Goal: Task Accomplishment & Management: Manage account settings

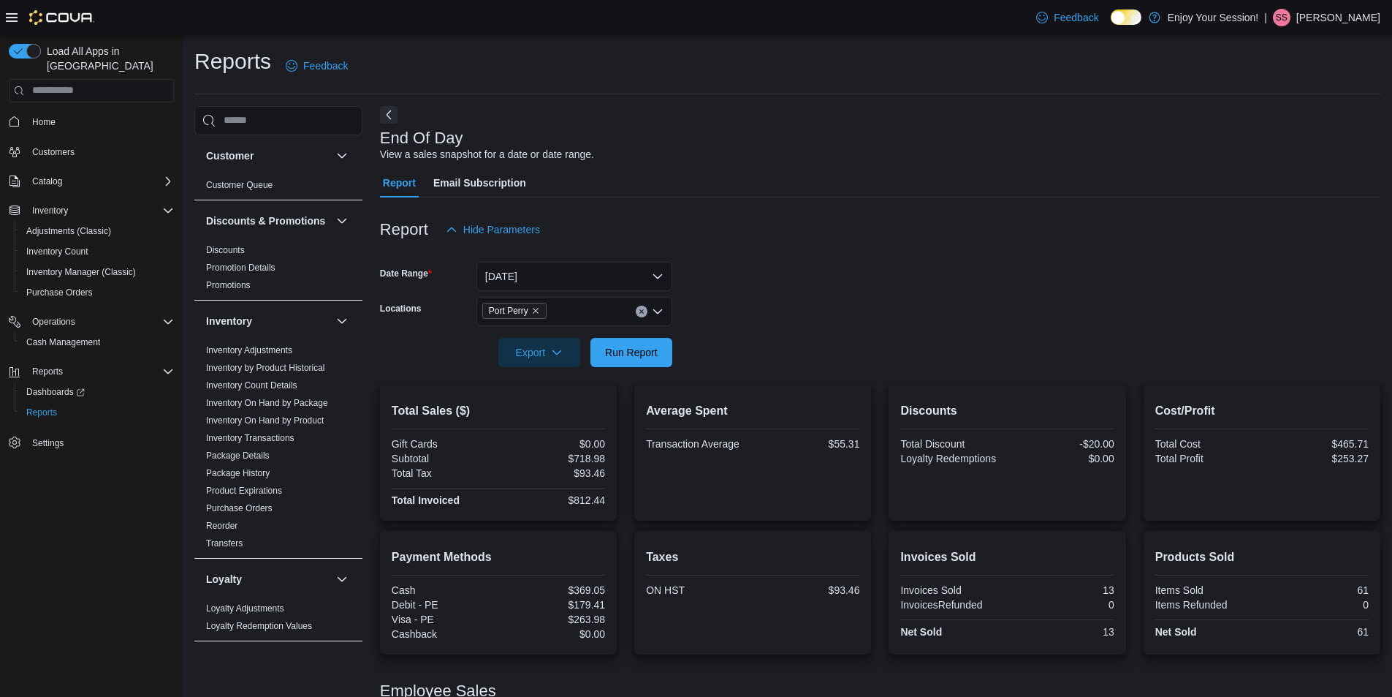
scroll to position [292, 0]
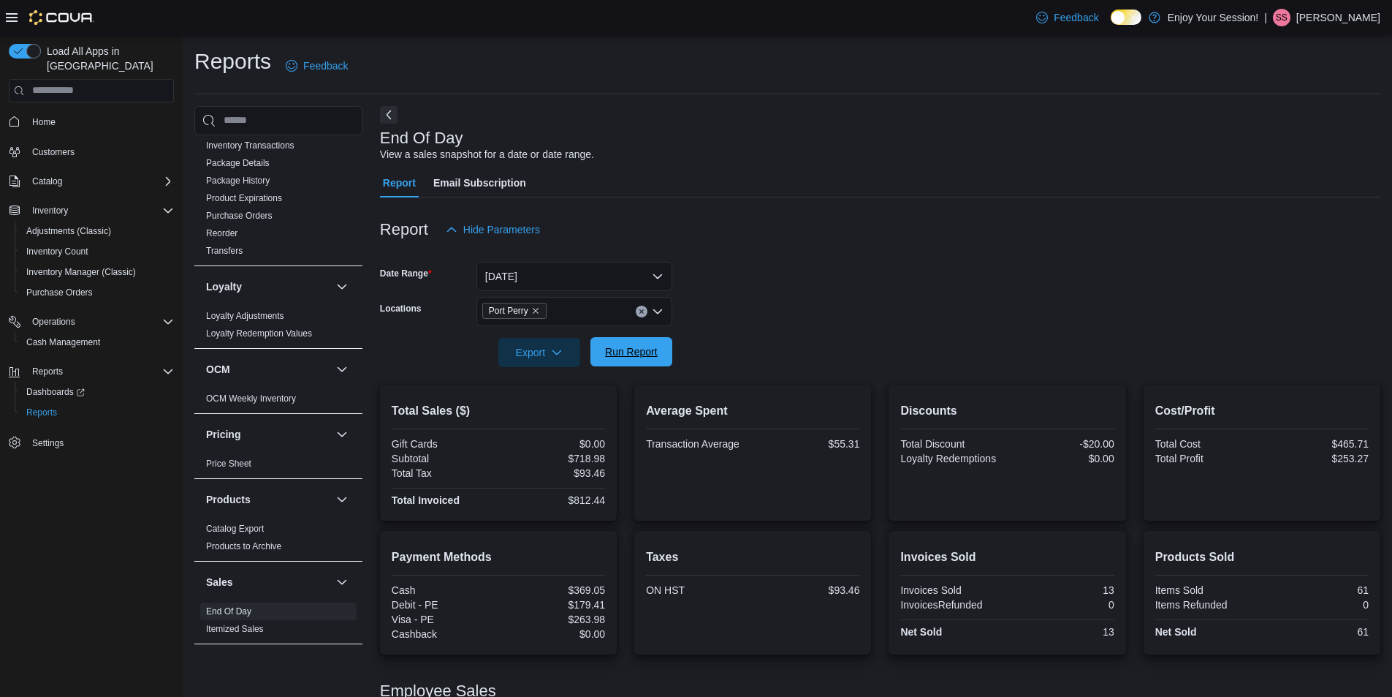
click at [653, 354] on span "Run Report" at bounding box center [631, 351] width 53 height 15
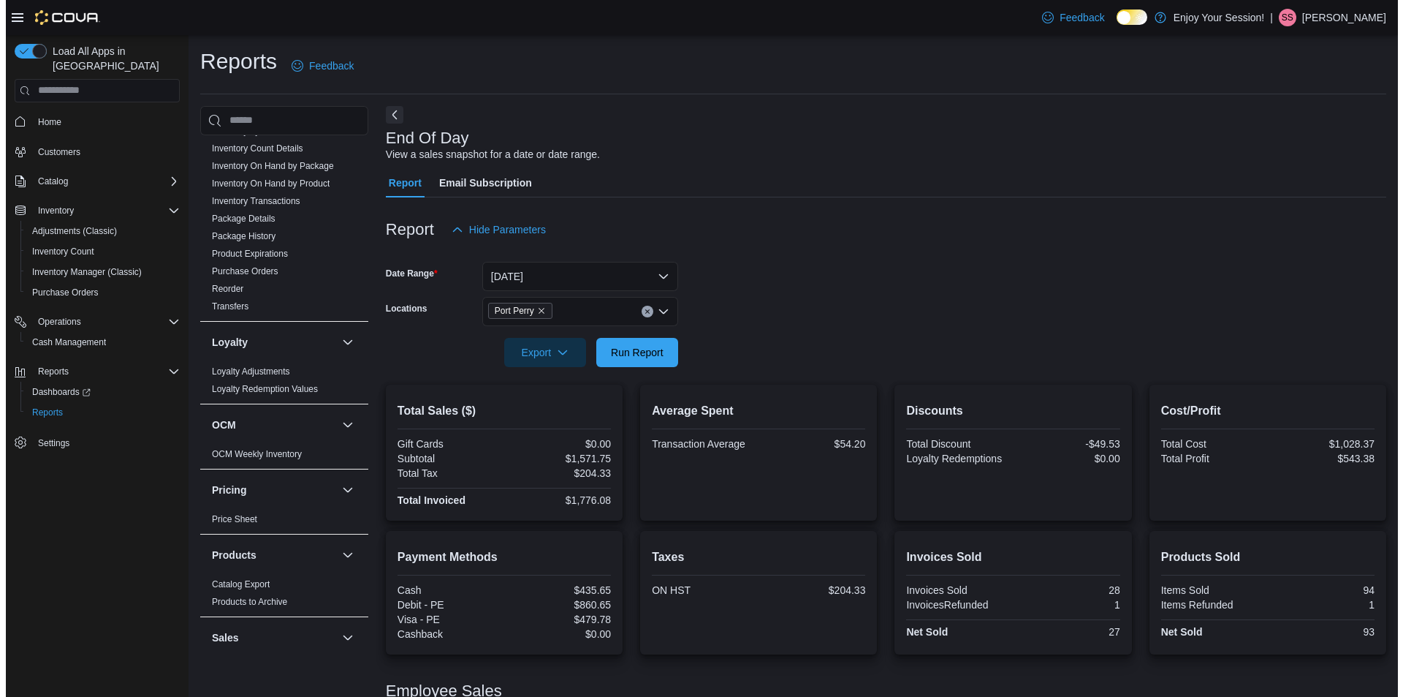
scroll to position [73, 0]
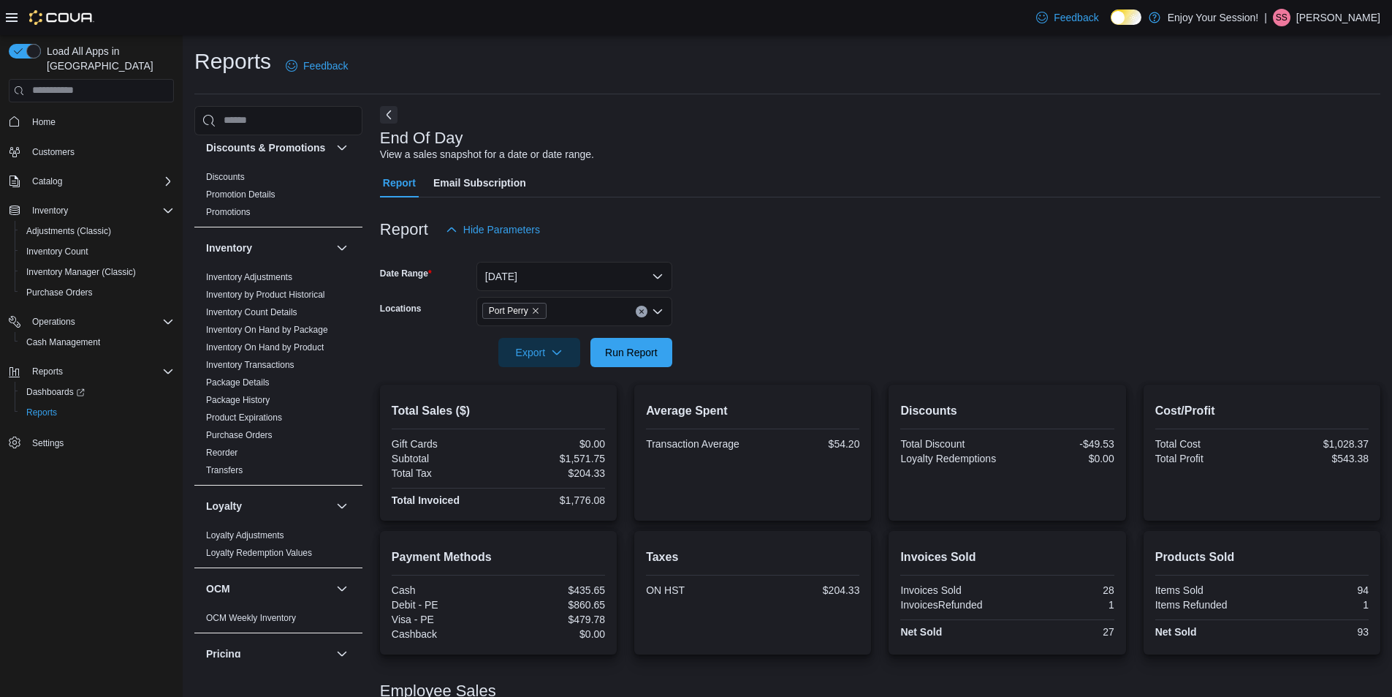
click at [45, 111] on button "Home" at bounding box center [91, 121] width 177 height 21
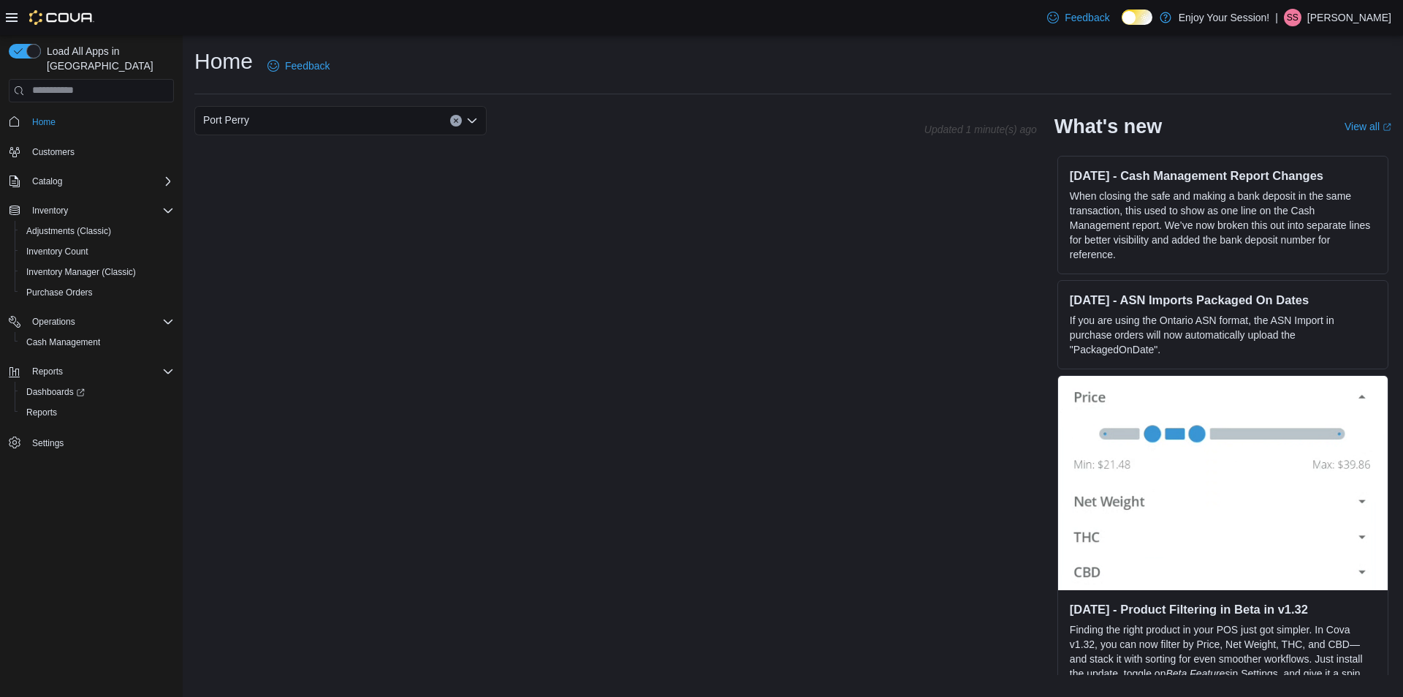
click at [292, 118] on div "Port Perry" at bounding box center [340, 120] width 292 height 29
click at [295, 165] on div "Albion" at bounding box center [349, 166] width 257 height 15
click at [345, 124] on div "Albion" at bounding box center [340, 120] width 292 height 29
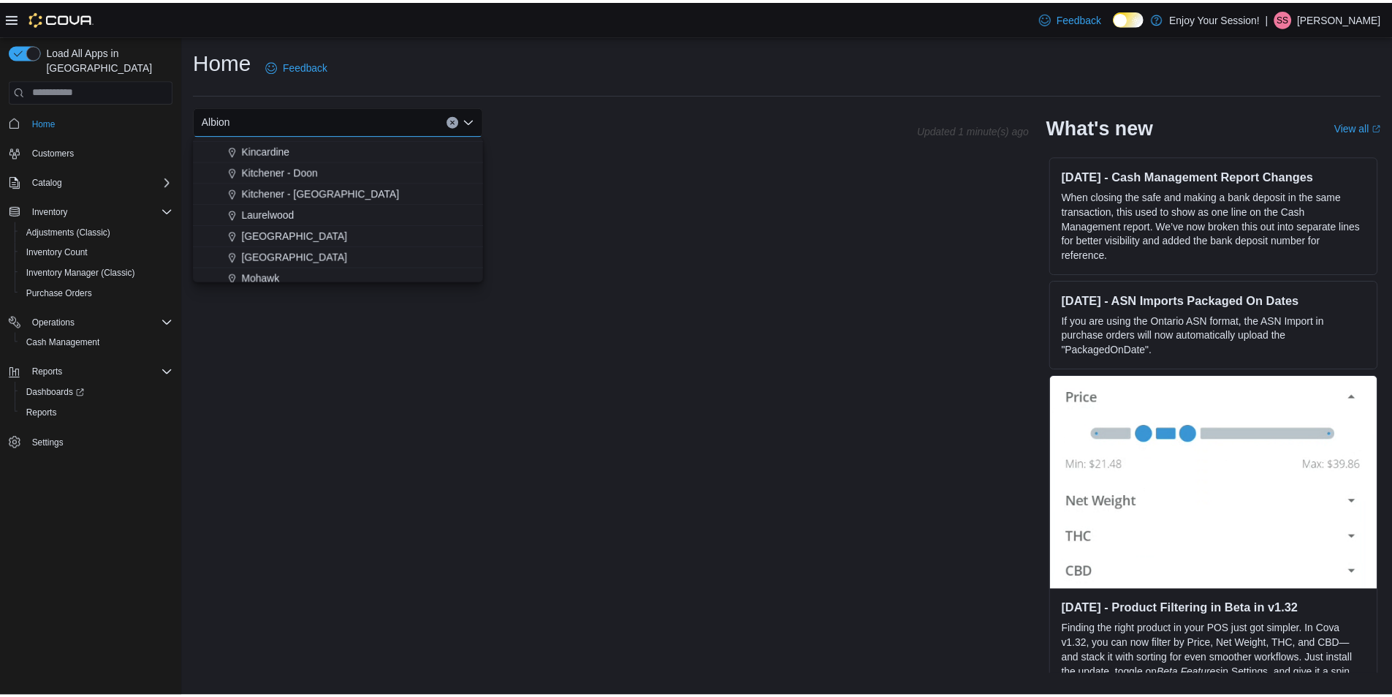
scroll to position [585, 0]
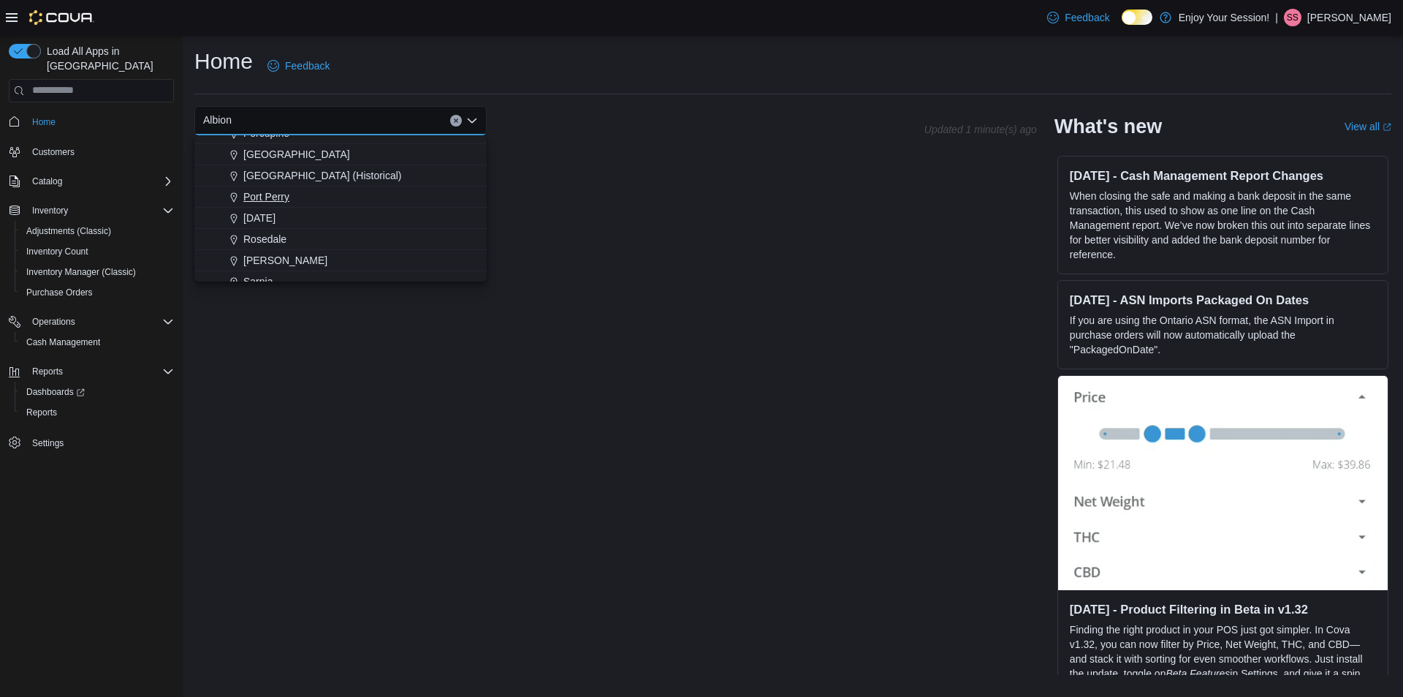
click at [280, 192] on span "Port Perry" at bounding box center [266, 196] width 46 height 15
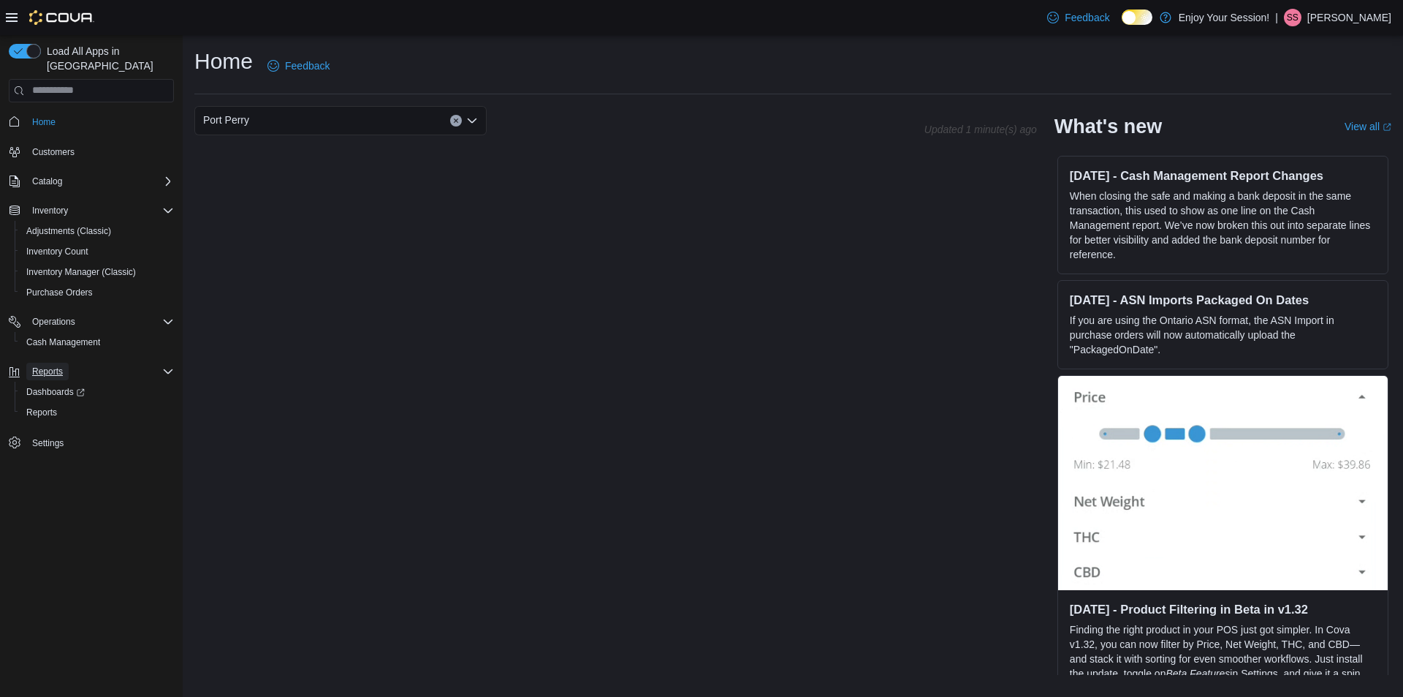
click at [58, 365] on span "Reports" at bounding box center [47, 371] width 31 height 12
click at [61, 363] on span "Reports" at bounding box center [47, 372] width 31 height 18
click at [45, 406] on span "Reports" at bounding box center [41, 412] width 31 height 12
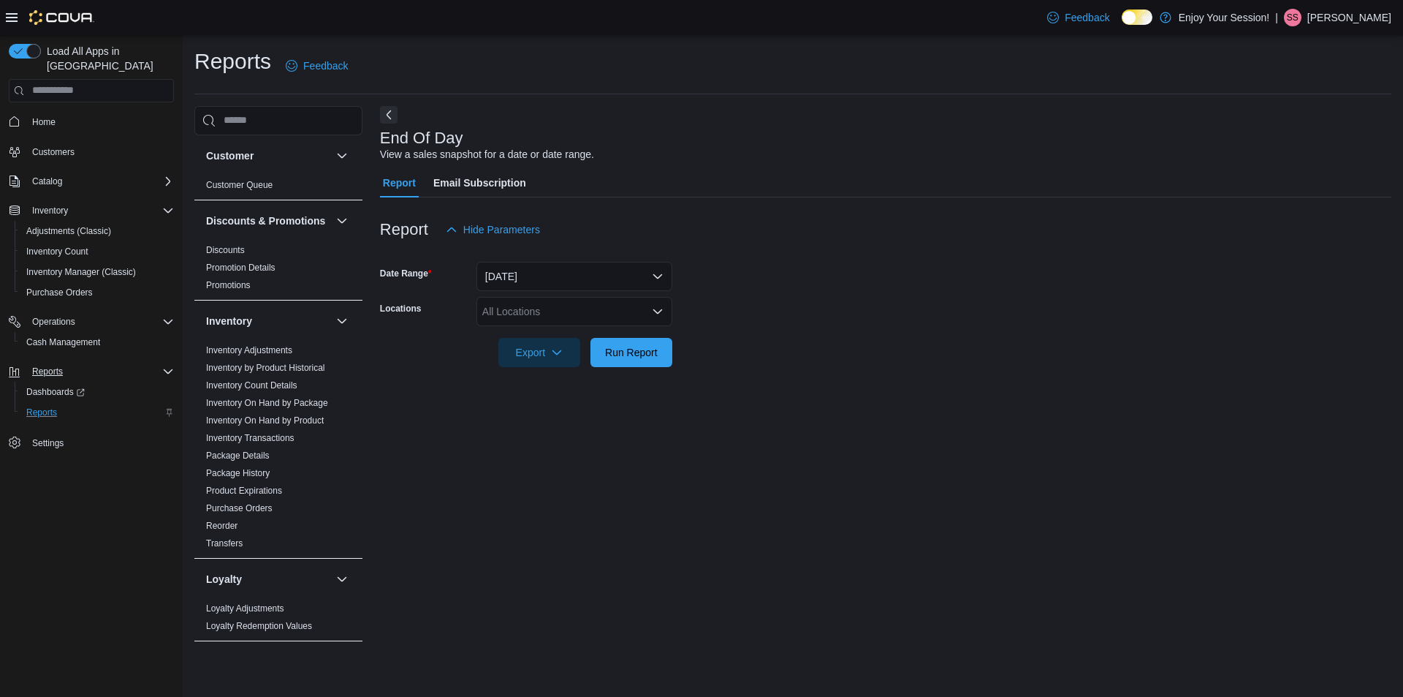
click at [534, 319] on div "All Locations" at bounding box center [575, 311] width 196 height 29
type input "**"
click at [532, 400] on span "Port Perry" at bounding box center [531, 399] width 46 height 15
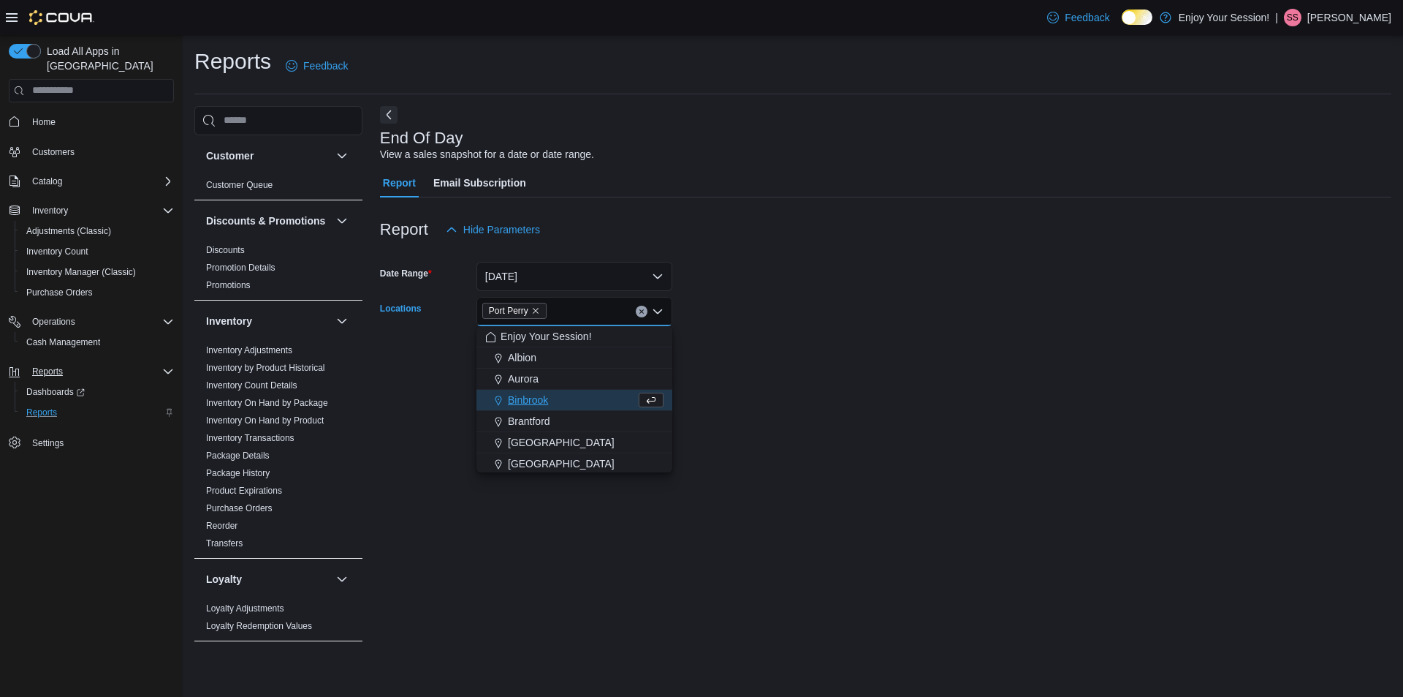
drag, startPoint x: 800, startPoint y: 371, endPoint x: 784, endPoint y: 376, distance: 16.4
click at [800, 371] on div at bounding box center [885, 376] width 1011 height 18
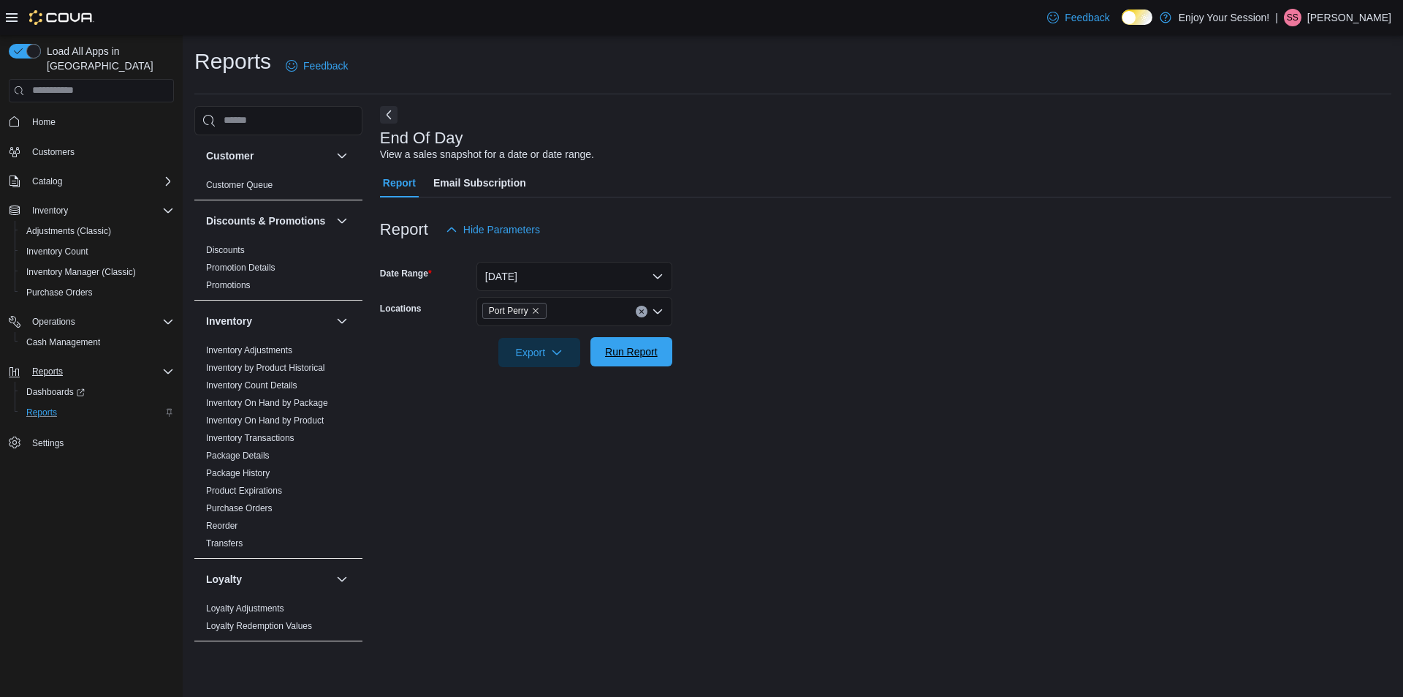
click at [637, 354] on span "Run Report" at bounding box center [631, 351] width 53 height 15
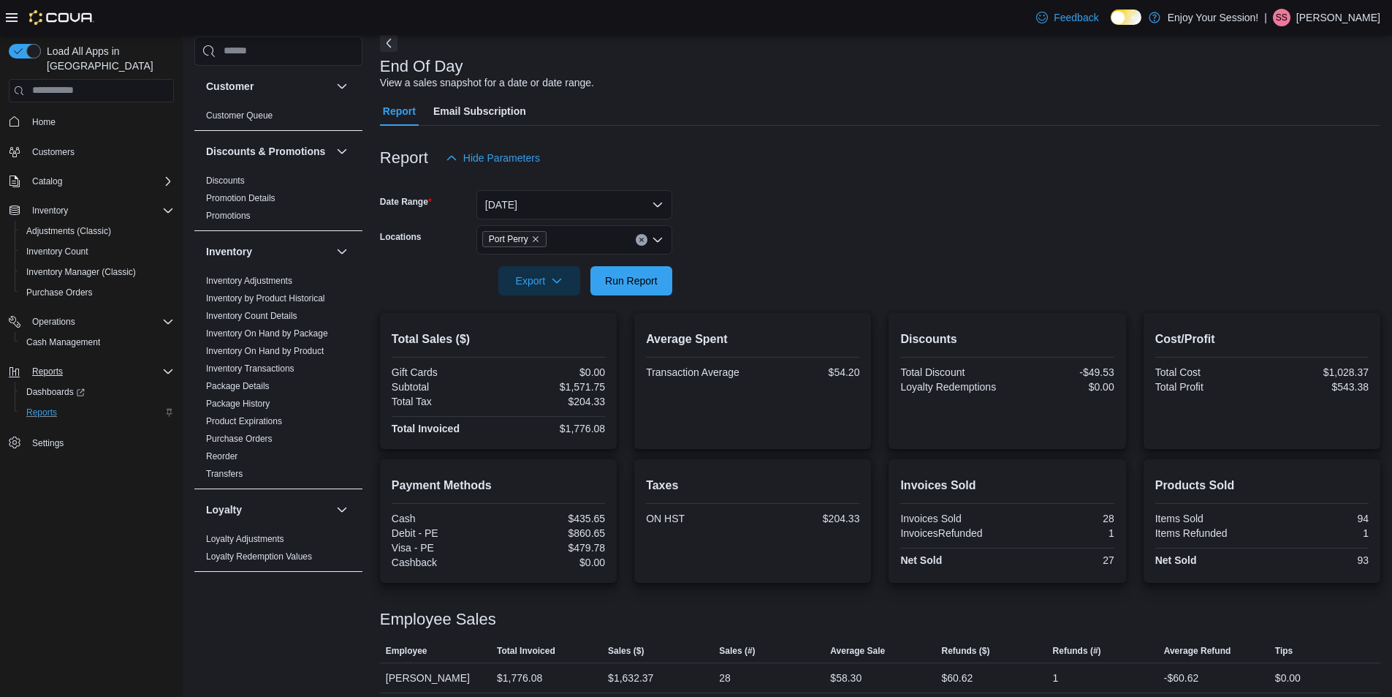
scroll to position [80, 0]
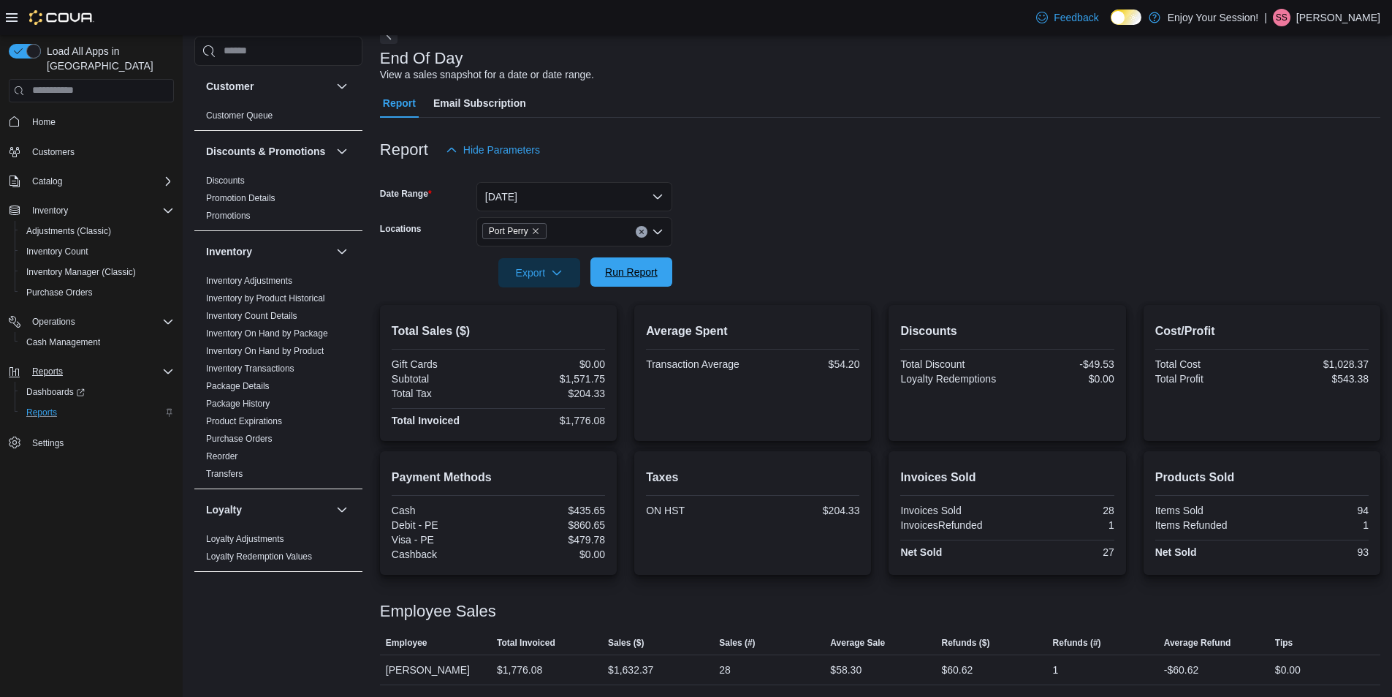
drag, startPoint x: 641, startPoint y: 272, endPoint x: 642, endPoint y: 281, distance: 9.6
click at [642, 273] on span "Run Report" at bounding box center [631, 272] width 53 height 15
click at [54, 336] on span "Cash Management" at bounding box center [63, 342] width 74 height 12
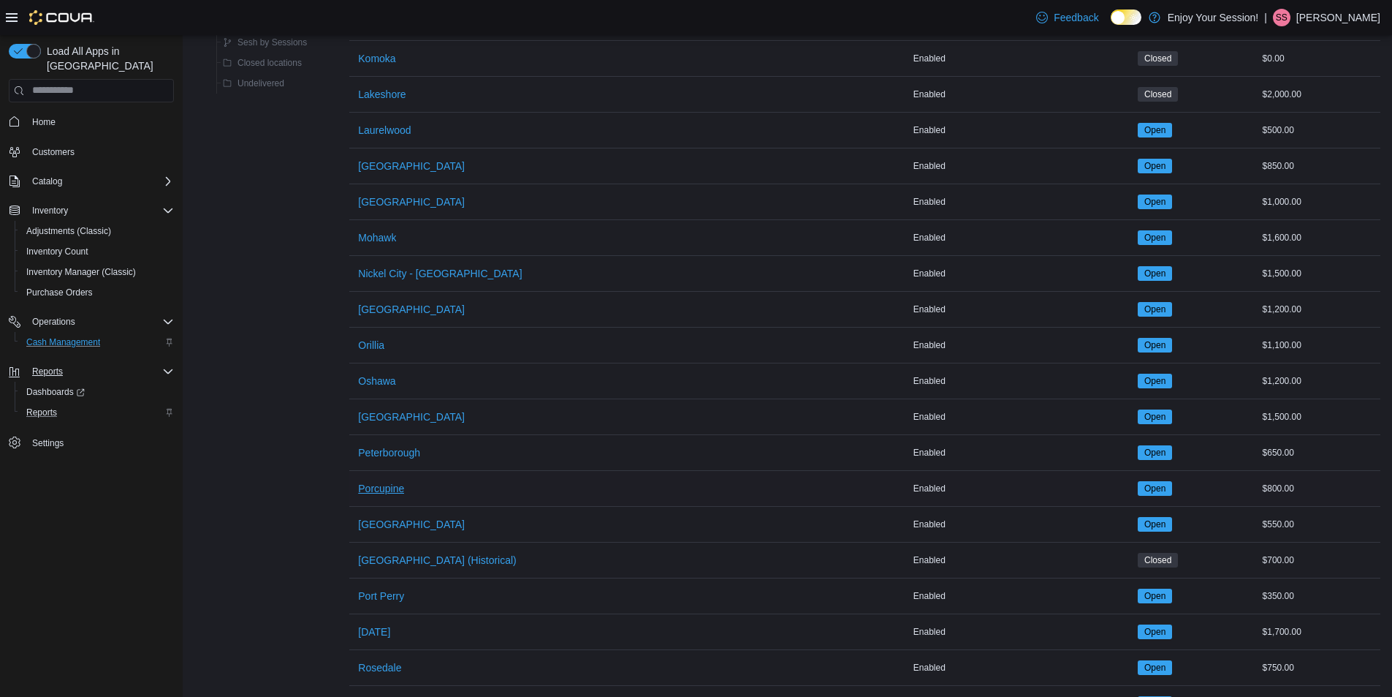
scroll to position [1096, 0]
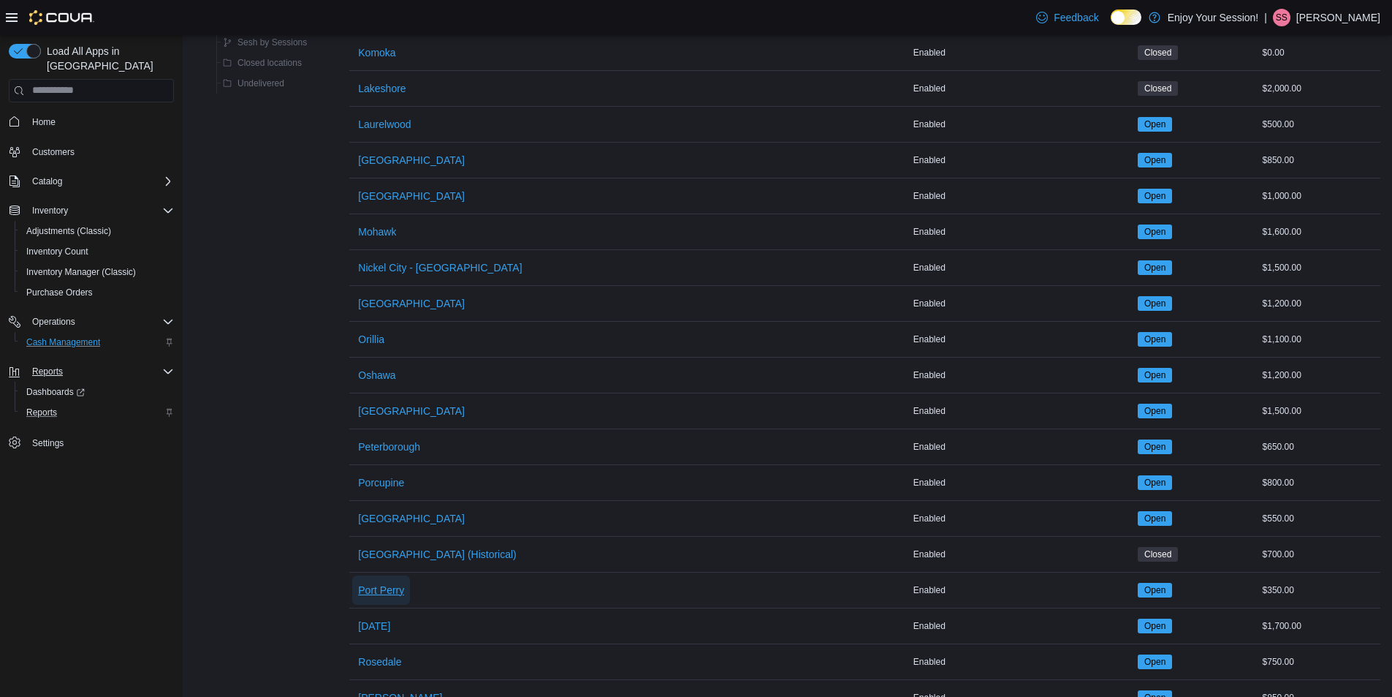
click at [378, 595] on span "Port Perry" at bounding box center [381, 589] width 46 height 15
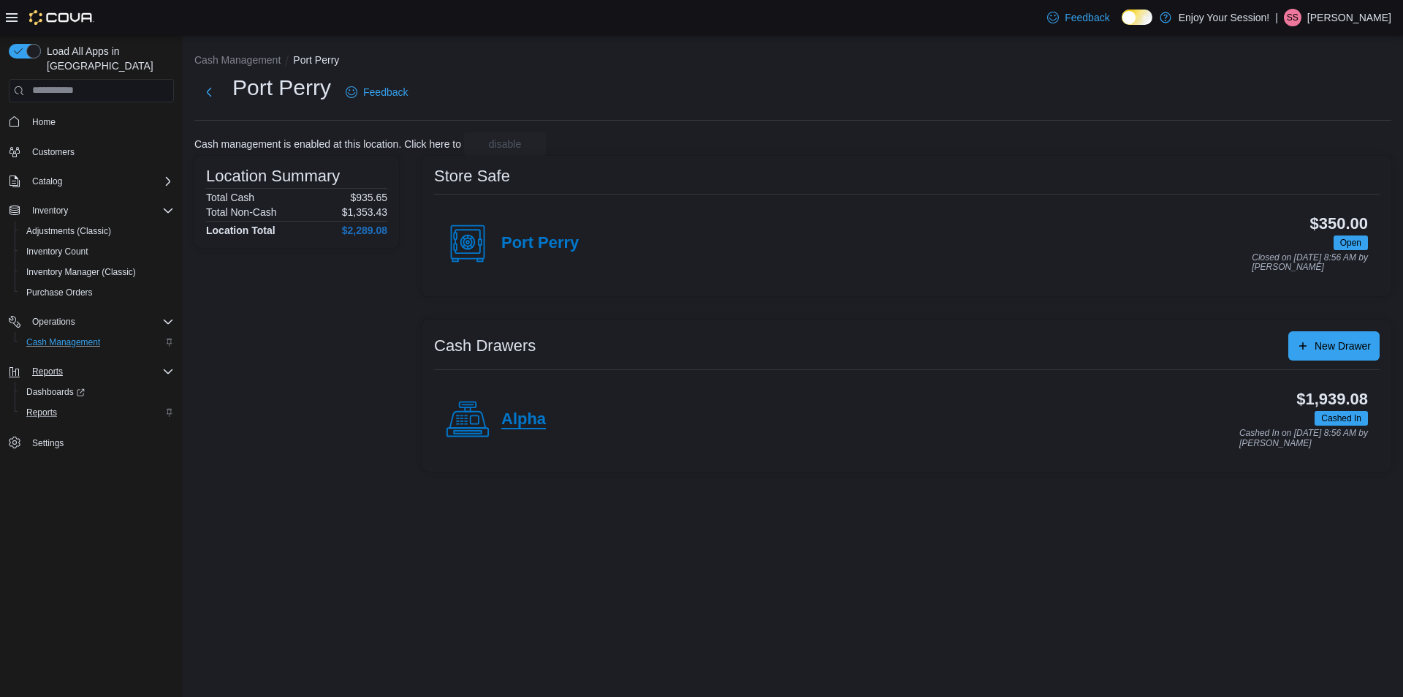
click at [517, 414] on h4 "Alpha" at bounding box center [523, 419] width 45 height 19
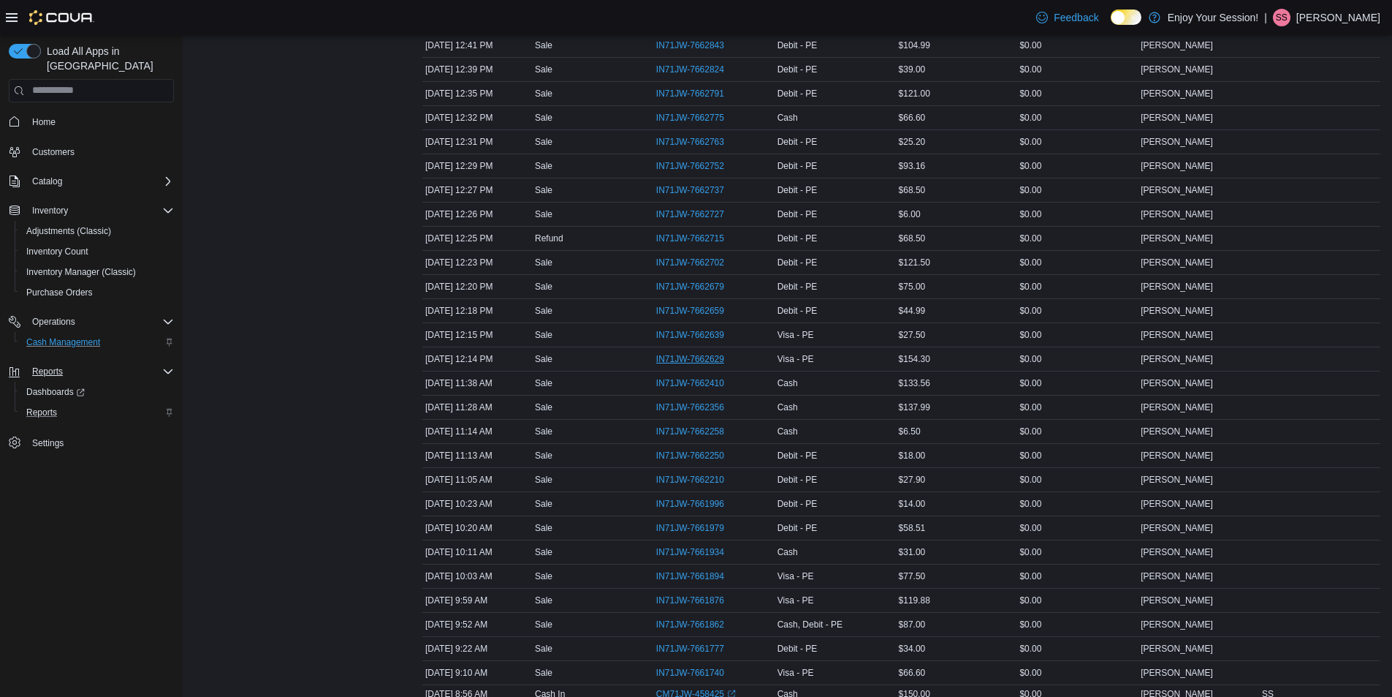
scroll to position [365, 0]
click at [682, 327] on span "IN71JW-7662639" at bounding box center [690, 333] width 68 height 12
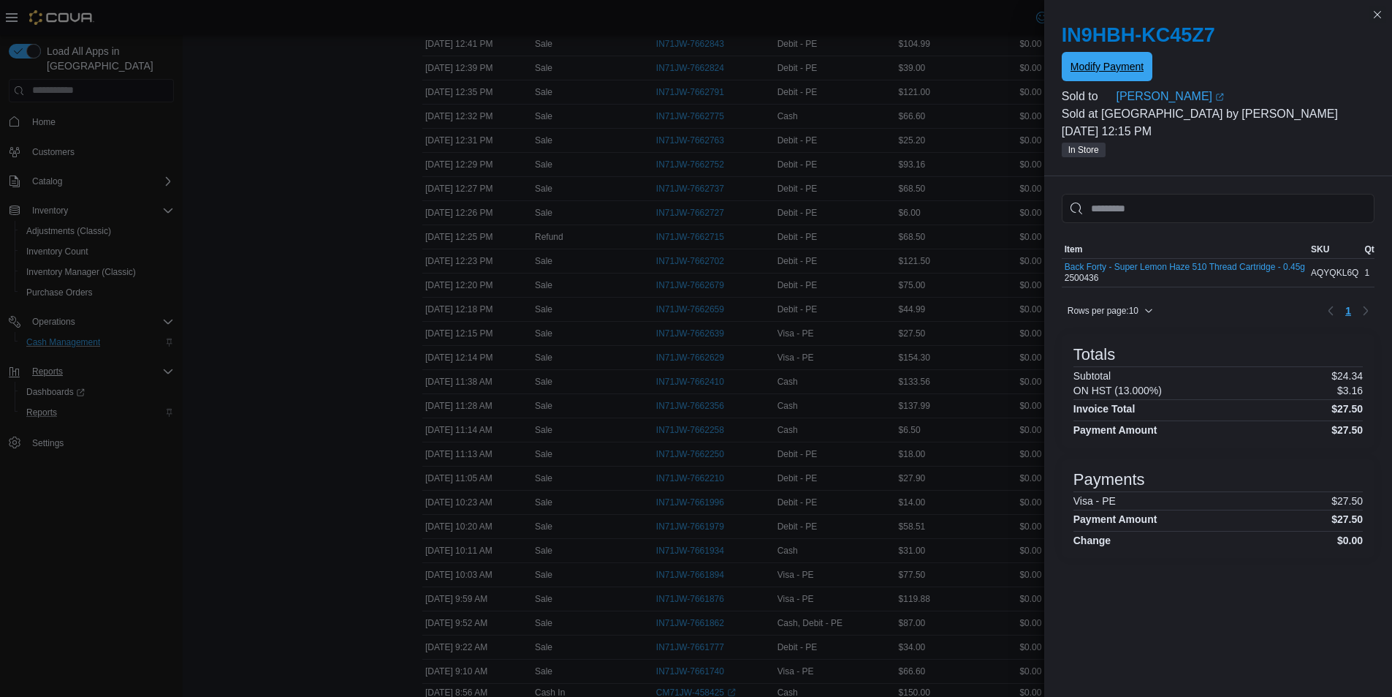
click at [1095, 64] on span "Modify Payment" at bounding box center [1107, 66] width 73 height 15
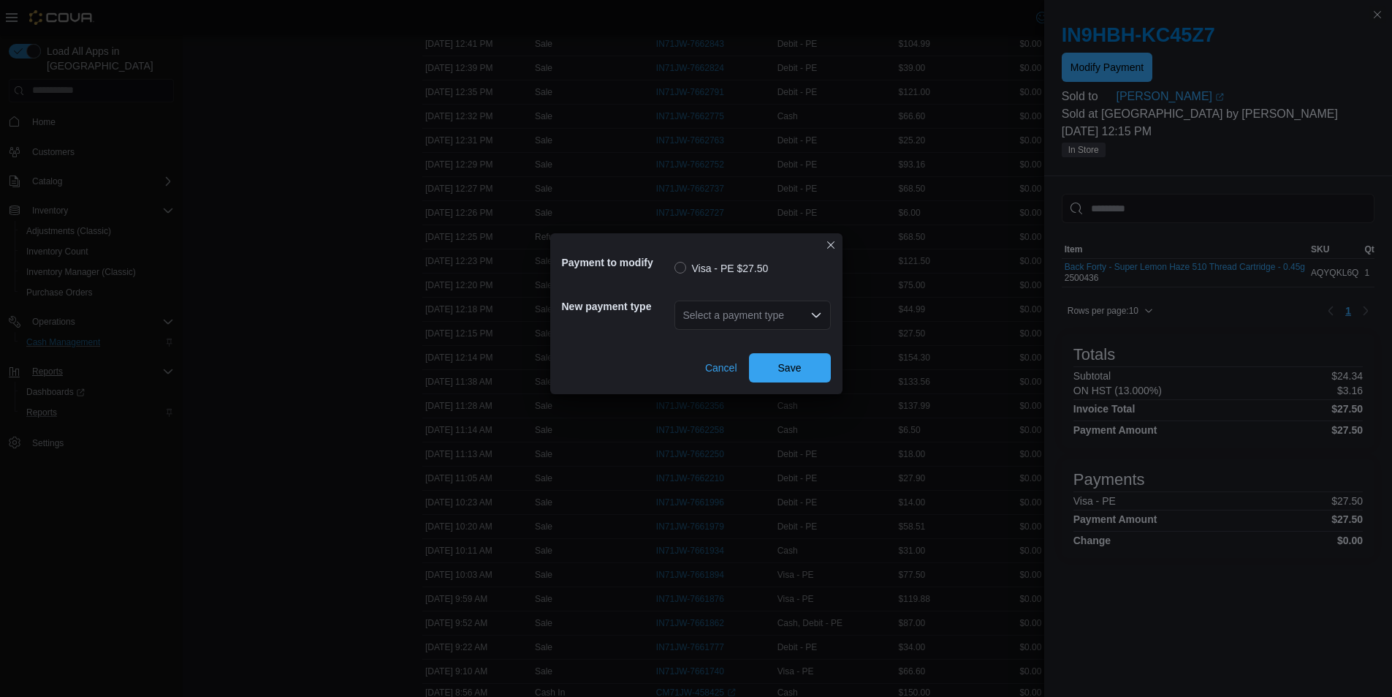
click at [751, 315] on div "Select a payment type" at bounding box center [753, 314] width 156 height 29
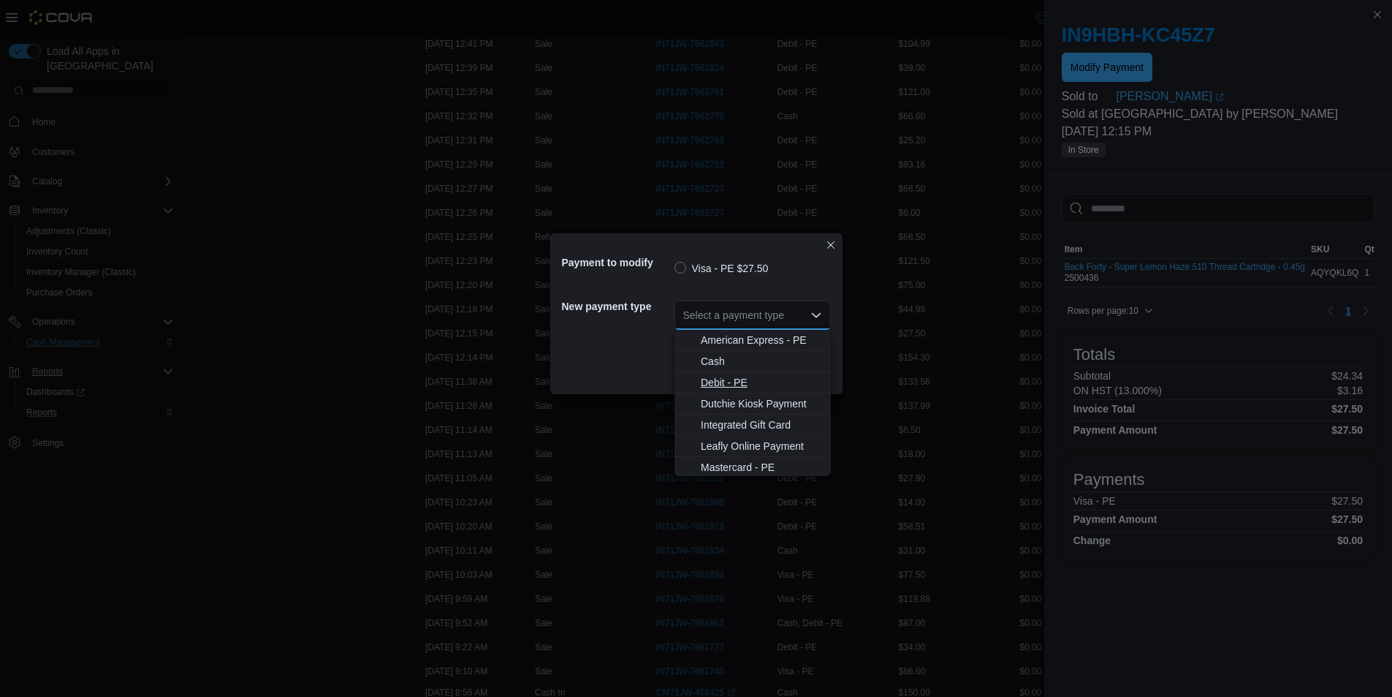
click at [729, 383] on span "Debit - PE" at bounding box center [761, 382] width 121 height 15
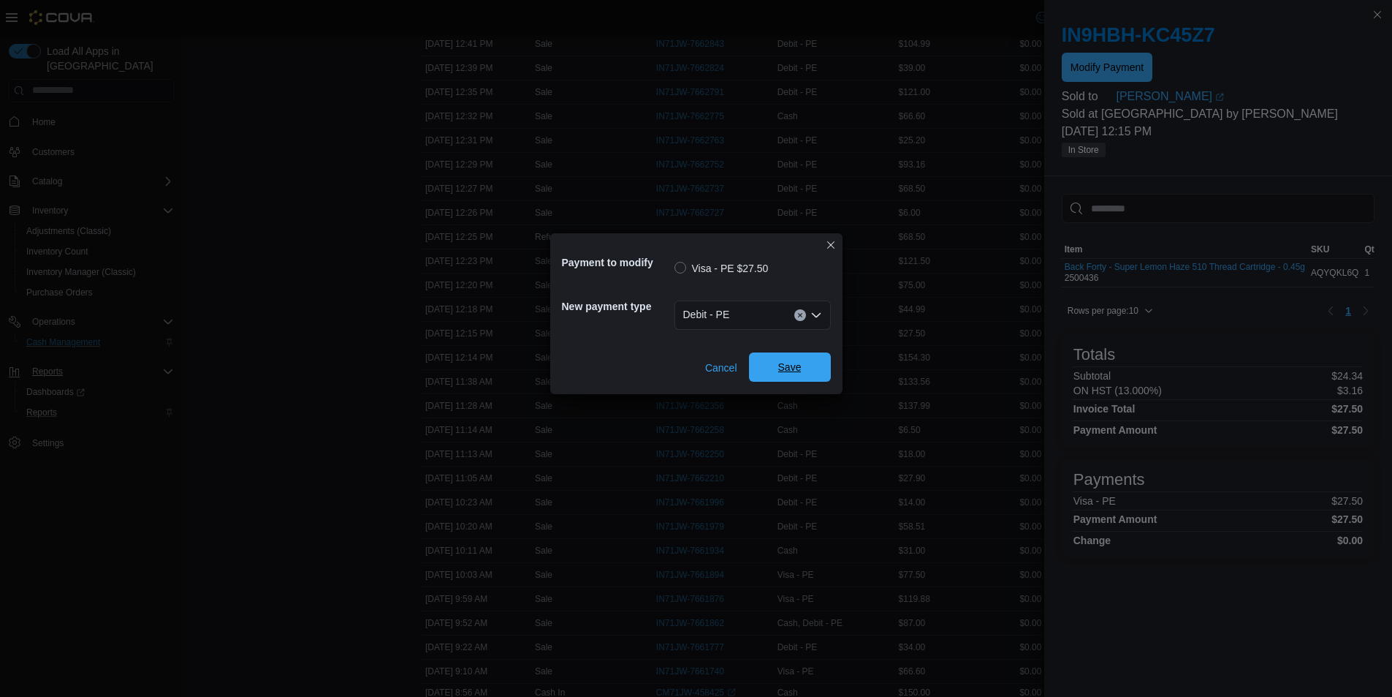
click at [780, 364] on span "Save" at bounding box center [789, 367] width 23 height 15
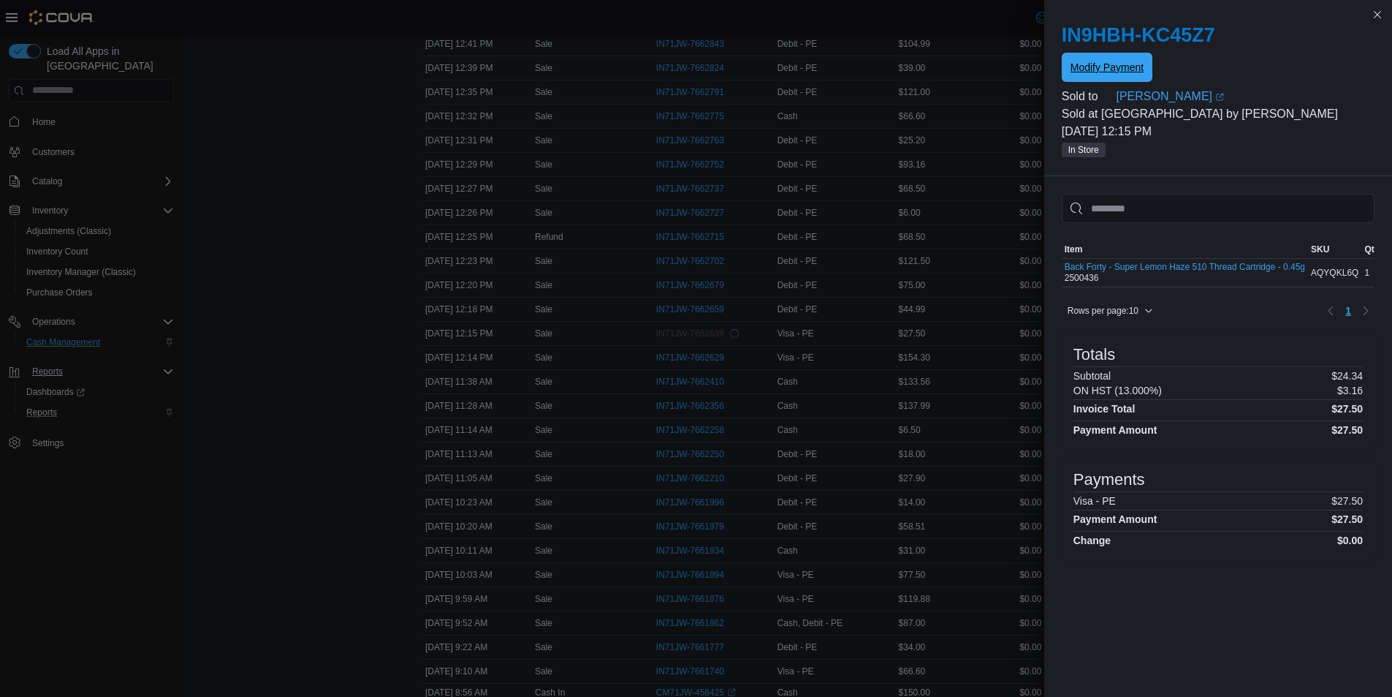
scroll to position [0, 0]
click at [1376, 18] on button "Close this dialog" at bounding box center [1378, 14] width 18 height 18
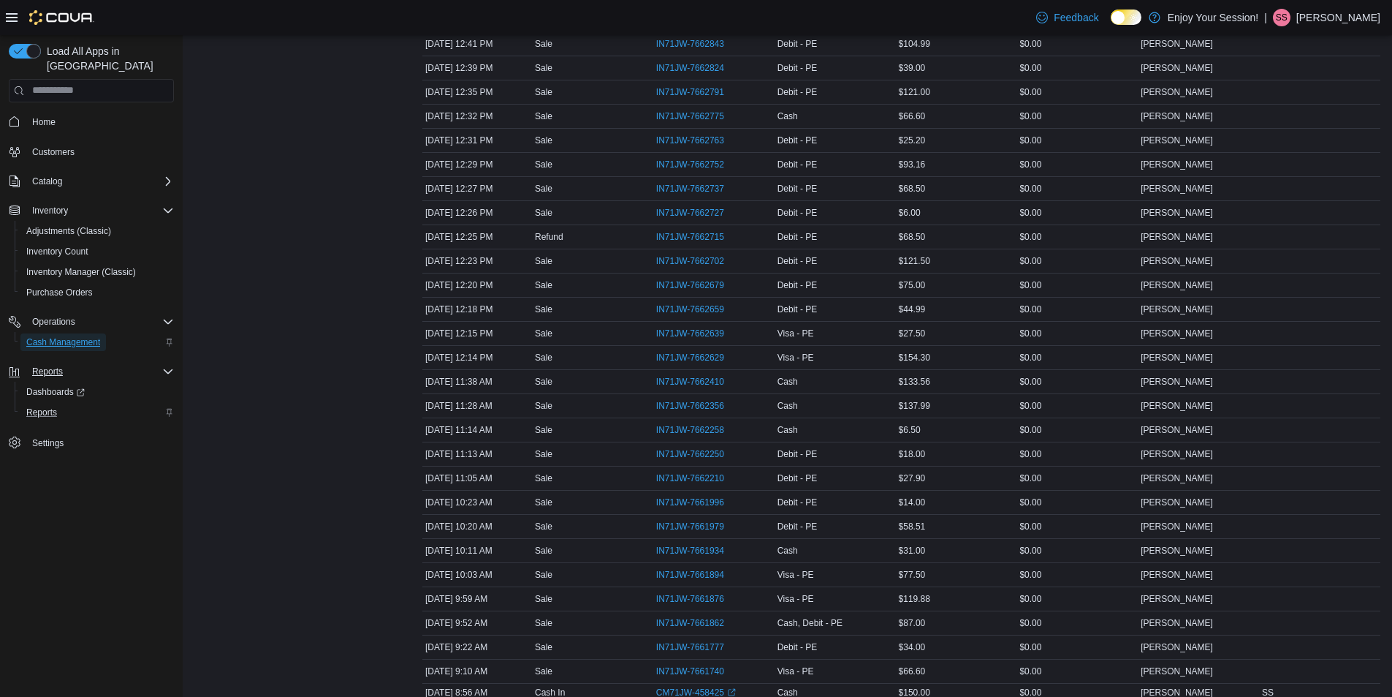
click at [94, 336] on span "Cash Management" at bounding box center [63, 342] width 74 height 12
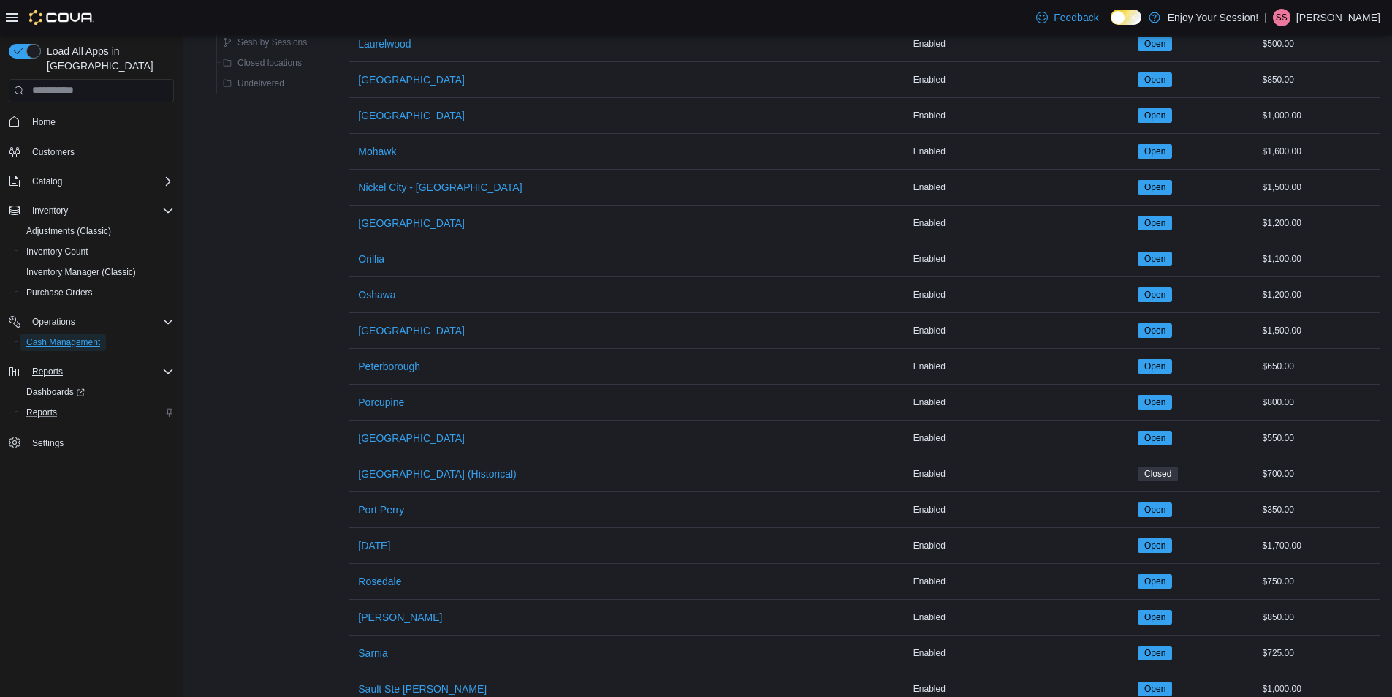
scroll to position [1389, 0]
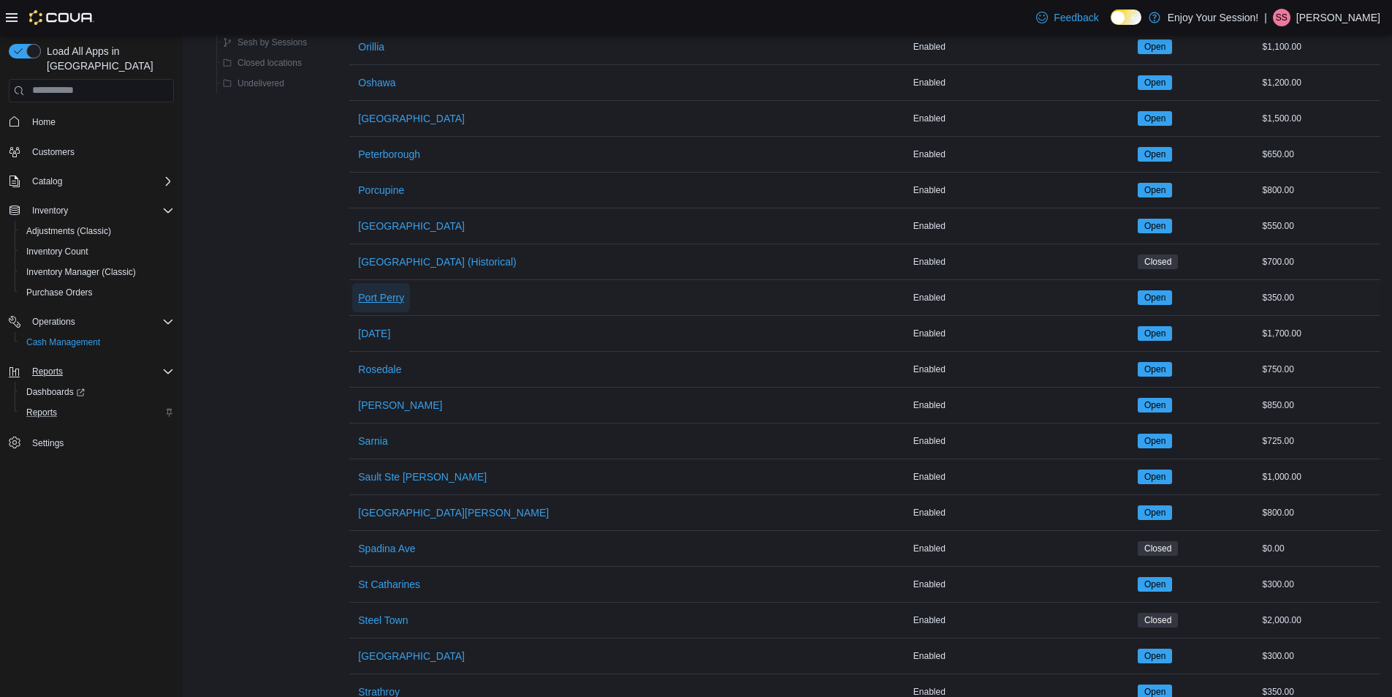
click at [388, 299] on span "Port Perry" at bounding box center [381, 297] width 46 height 15
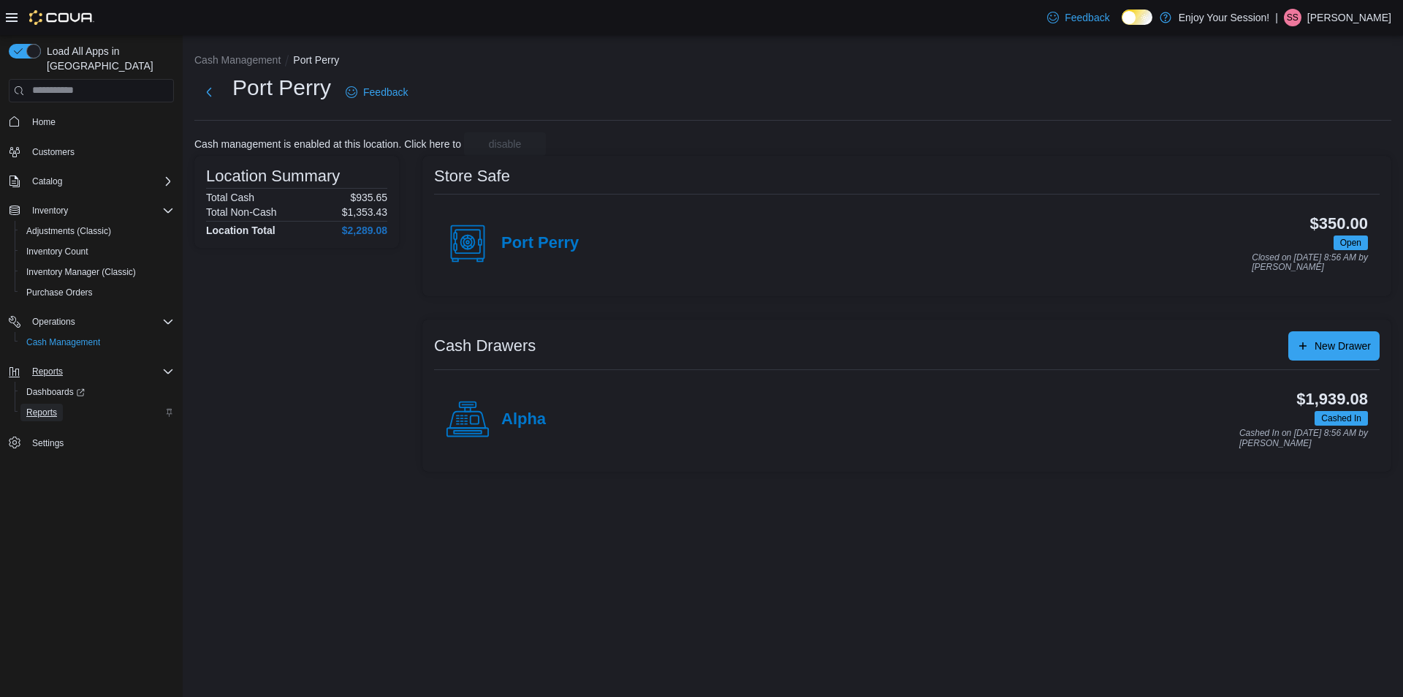
click at [42, 406] on span "Reports" at bounding box center [41, 412] width 31 height 12
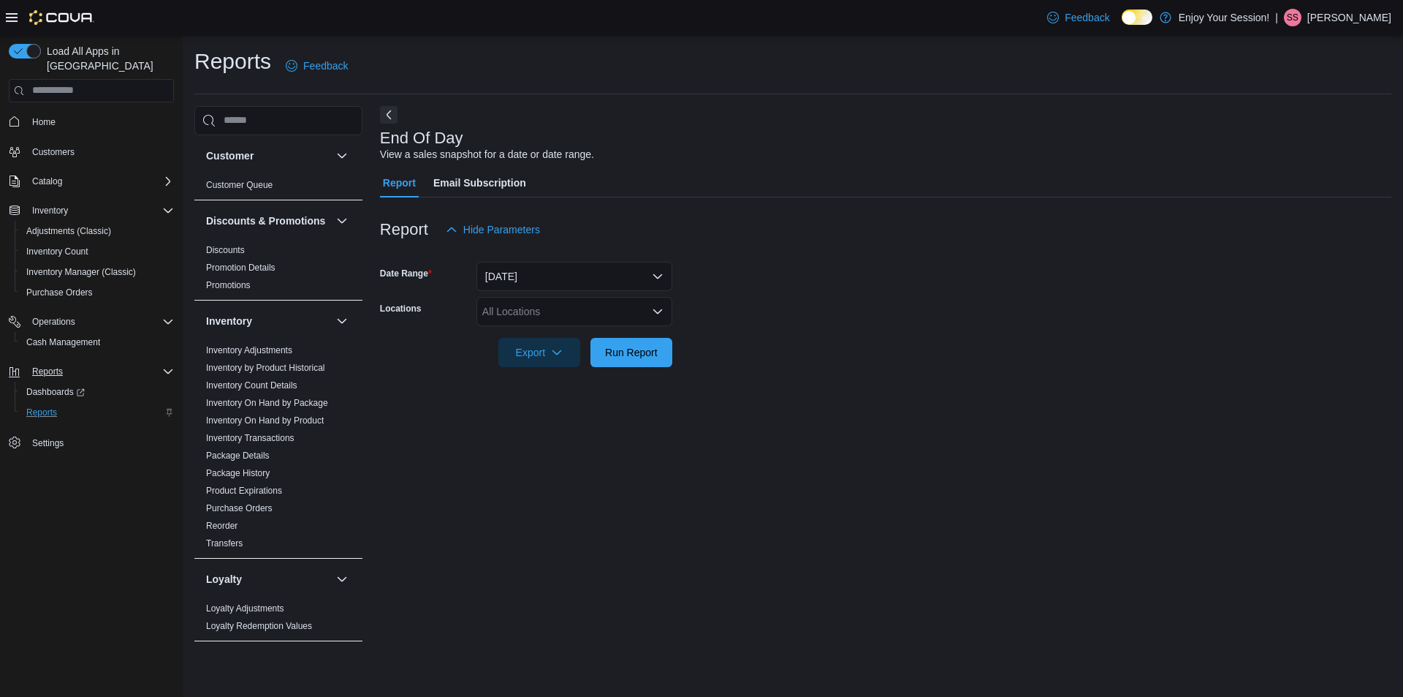
click at [604, 315] on div "All Locations" at bounding box center [575, 311] width 196 height 29
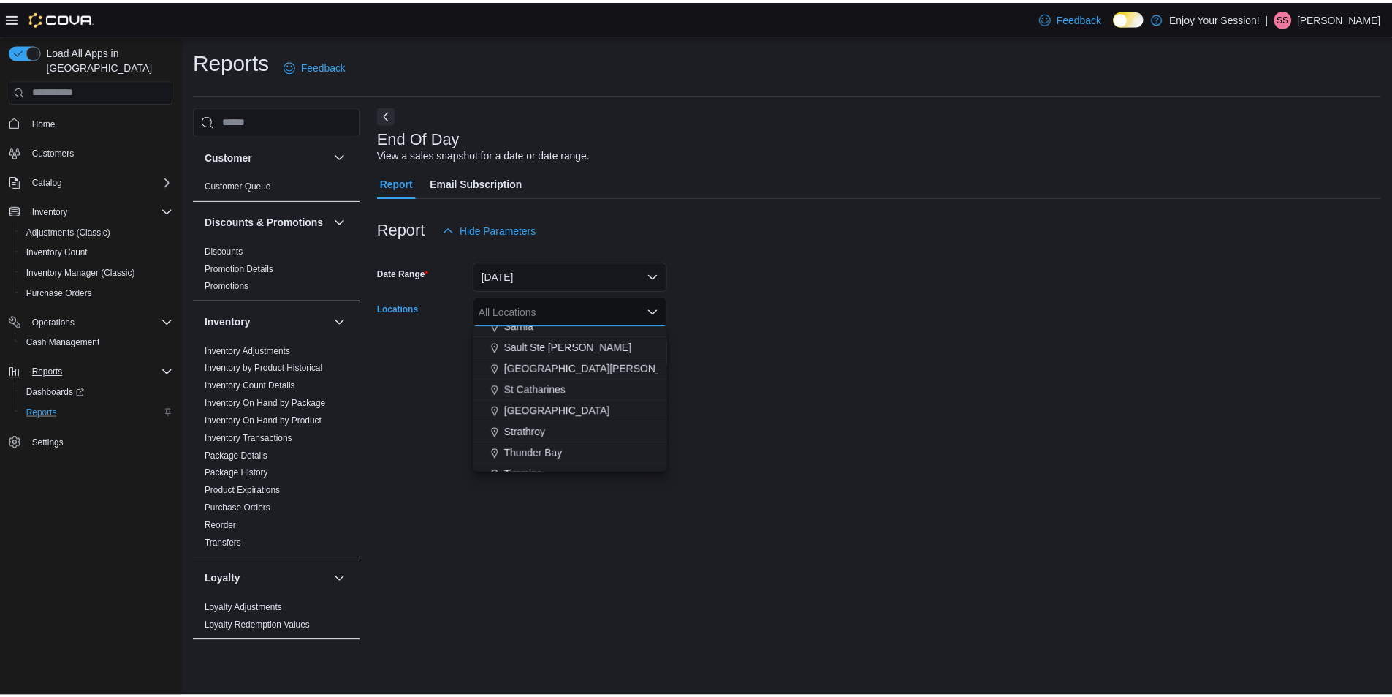
scroll to position [512, 0]
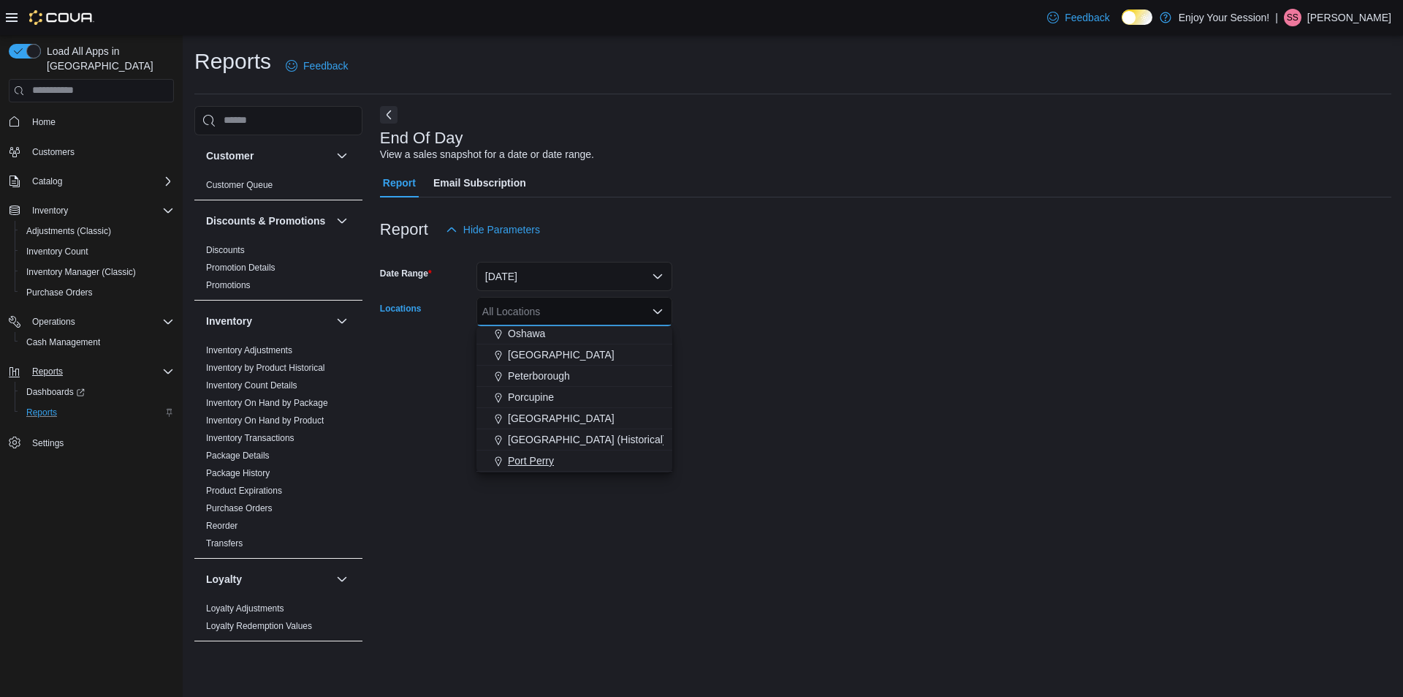
click at [534, 459] on span "Port Perry" at bounding box center [531, 460] width 46 height 15
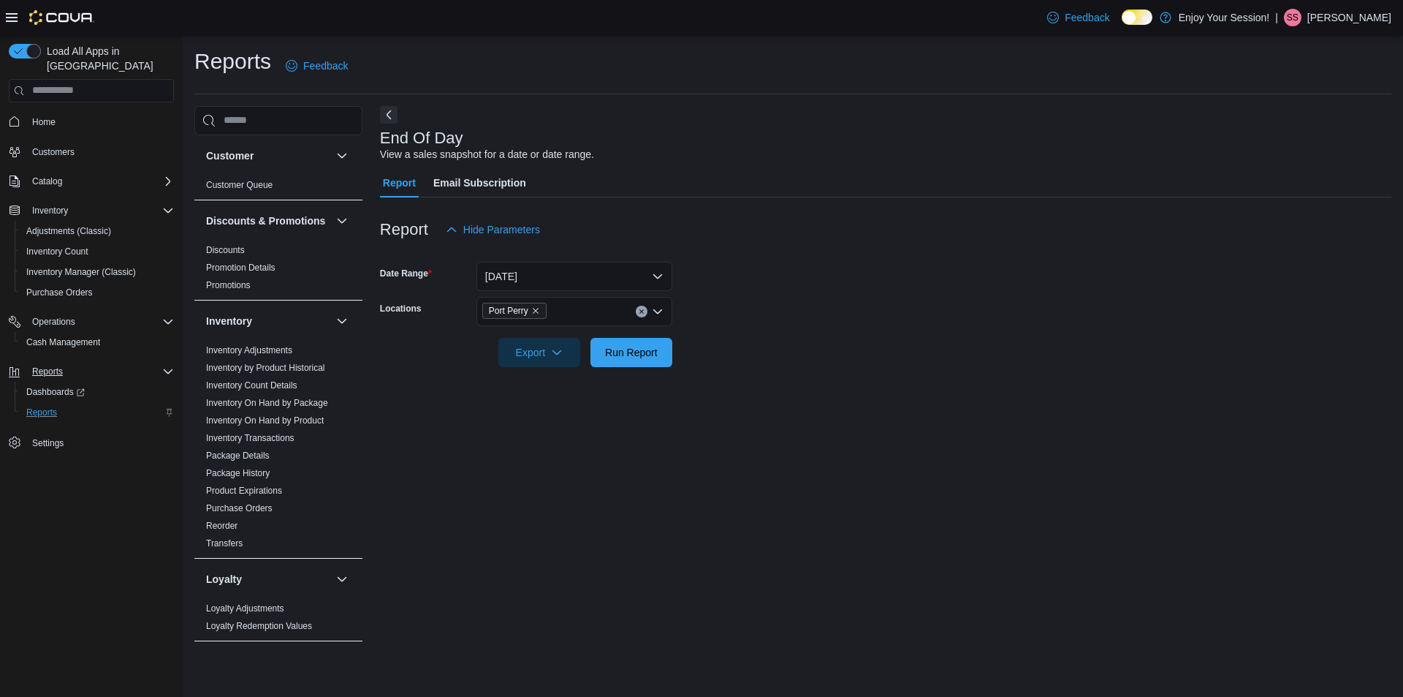
click at [713, 391] on div "End Of Day View a sales snapshot for a date or date range. Report Email Subscri…" at bounding box center [885, 382] width 1011 height 552
click at [618, 354] on span "Run Report" at bounding box center [631, 351] width 53 height 15
